Goal: Transaction & Acquisition: Purchase product/service

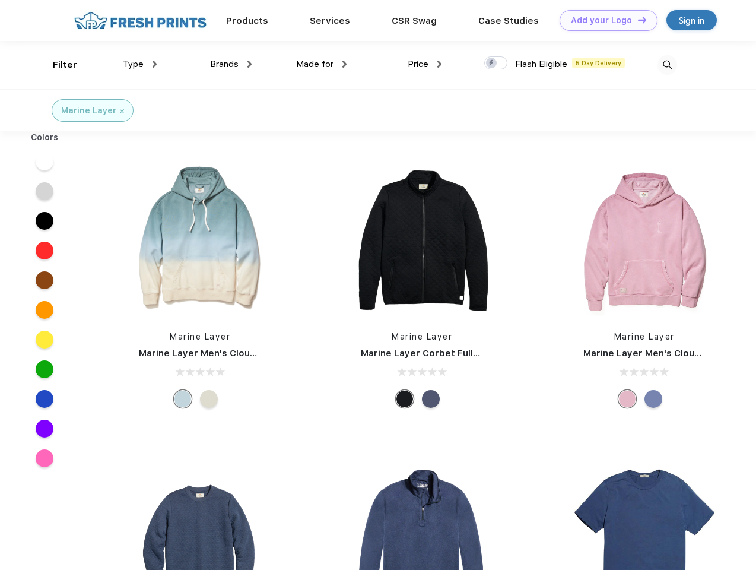
click at [604, 20] on link "Add your Logo Design Tool" at bounding box center [609, 20] width 98 height 21
click at [0, 0] on div "Design Tool" at bounding box center [0, 0] width 0 height 0
click at [637, 20] on link "Add your Logo Design Tool" at bounding box center [609, 20] width 98 height 21
click at [57, 65] on div "Filter" at bounding box center [65, 65] width 24 height 14
click at [140, 64] on span "Type" at bounding box center [133, 64] width 21 height 11
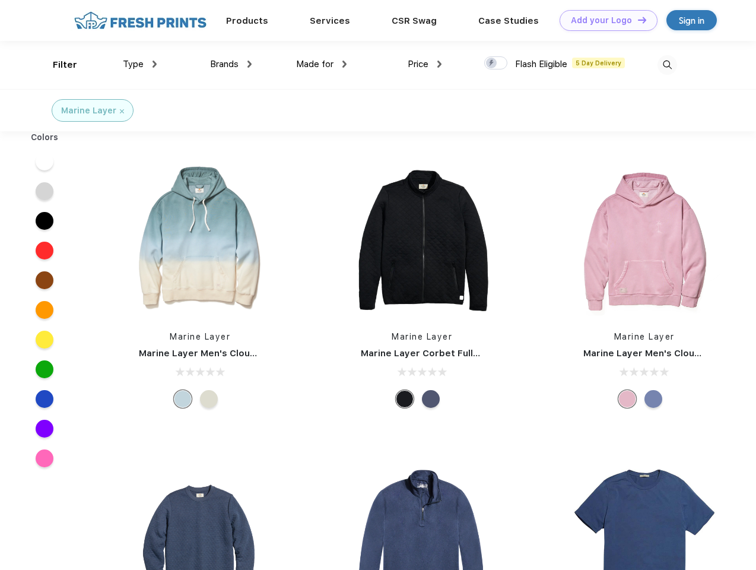
click at [231, 64] on span "Brands" at bounding box center [224, 64] width 28 height 11
click at [322, 64] on span "Made for" at bounding box center [314, 64] width 37 height 11
click at [425, 64] on span "Price" at bounding box center [418, 64] width 21 height 11
click at [496, 63] on div at bounding box center [495, 62] width 23 height 13
click at [492, 63] on input "checkbox" at bounding box center [488, 60] width 8 height 8
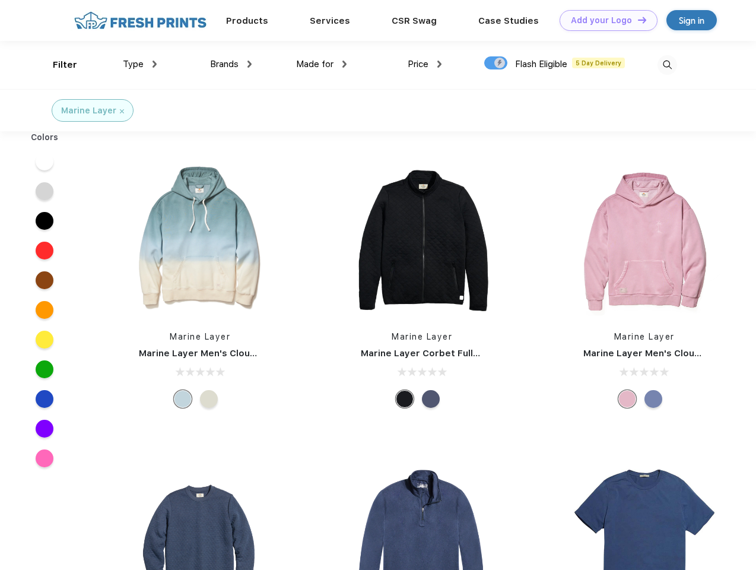
click at [667, 65] on img at bounding box center [668, 65] width 20 height 20
